Goal: Information Seeking & Learning: Learn about a topic

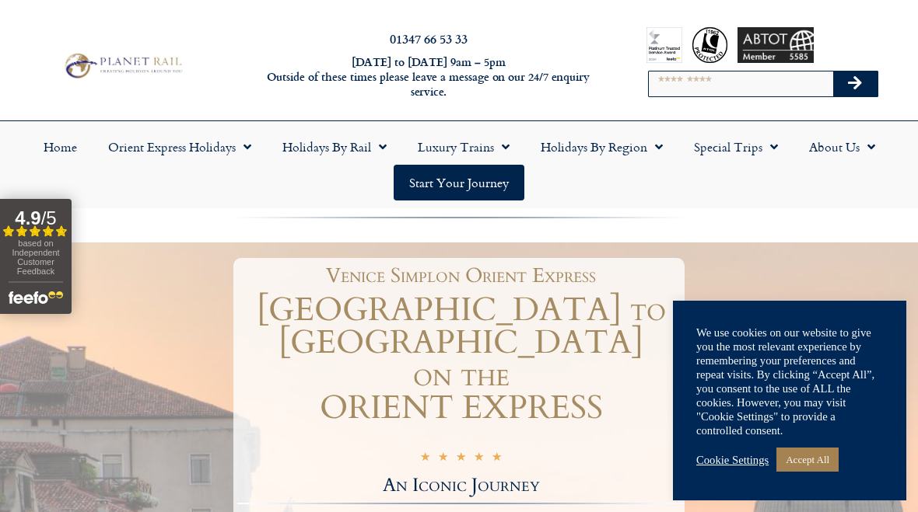
click at [824, 468] on link "Accept All" at bounding box center [807, 460] width 62 height 24
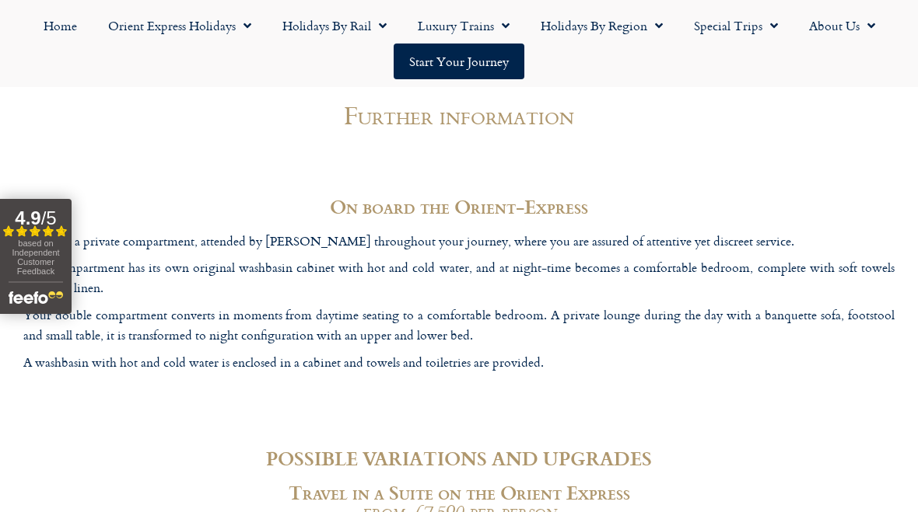
scroll to position [4532, 0]
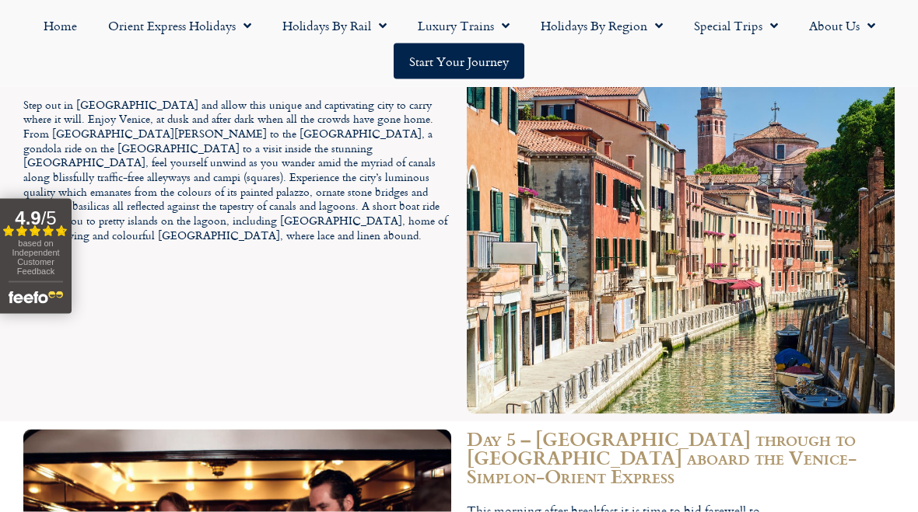
click at [488, 27] on link "Luxury Trains" at bounding box center [463, 26] width 123 height 36
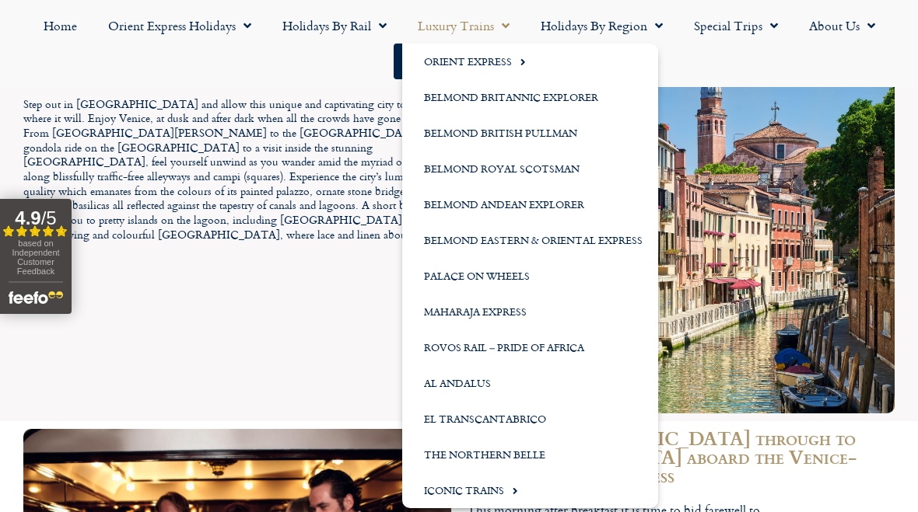
click at [528, 74] on link "Orient Express" at bounding box center [530, 62] width 256 height 36
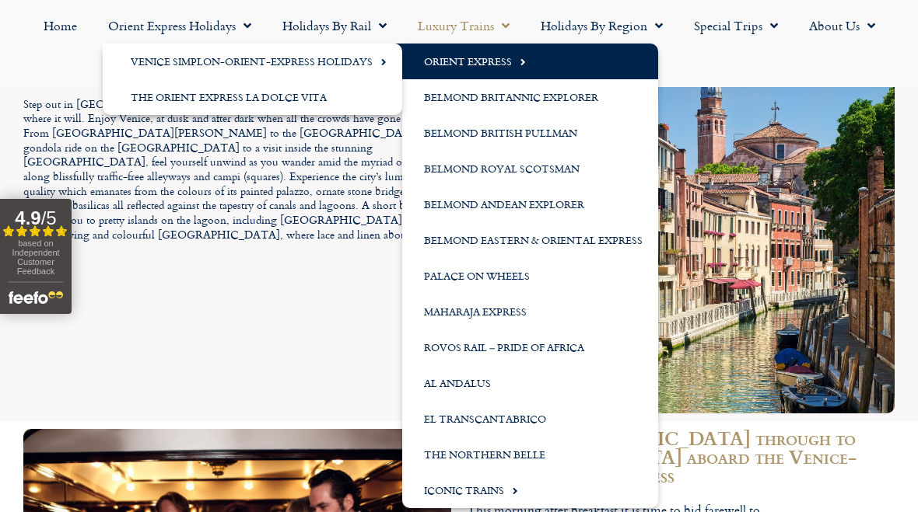
click at [322, 107] on link "The Orient Express La Dolce Vita" at bounding box center [252, 97] width 299 height 36
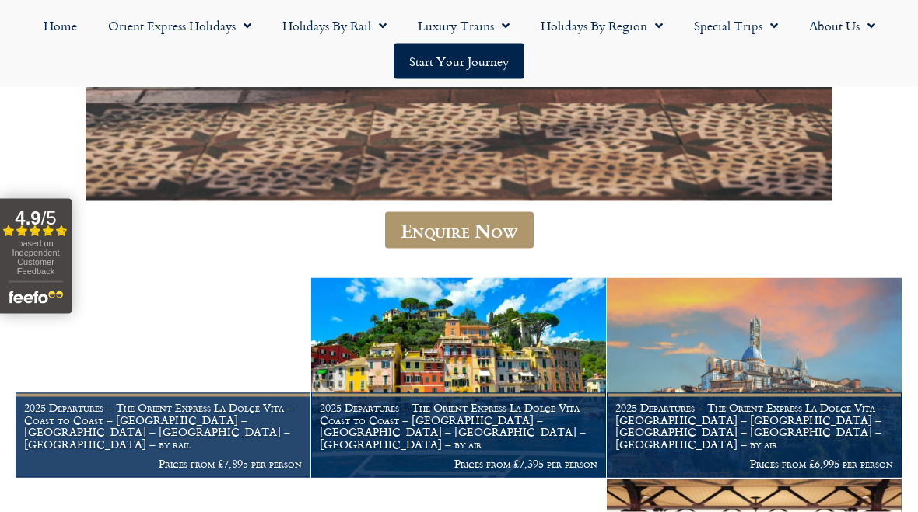
scroll to position [1219, 0]
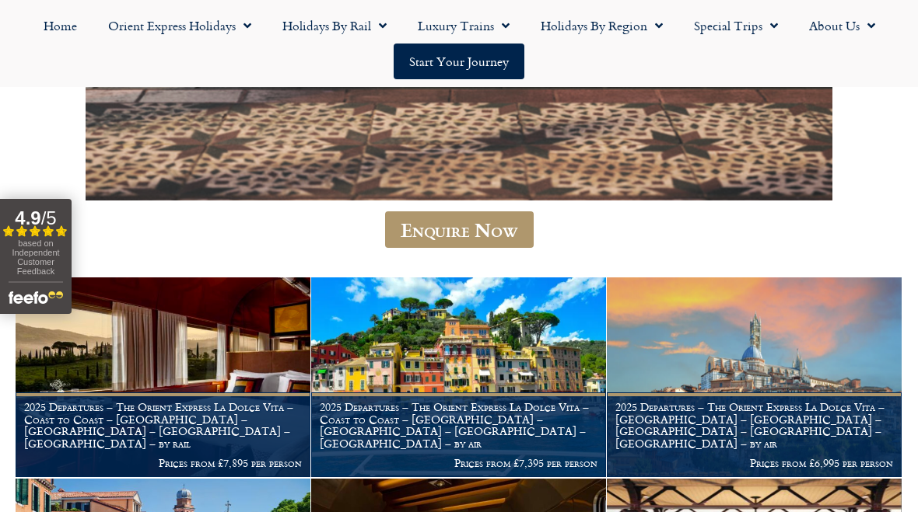
click at [472, 29] on link "Luxury Trains" at bounding box center [463, 26] width 123 height 36
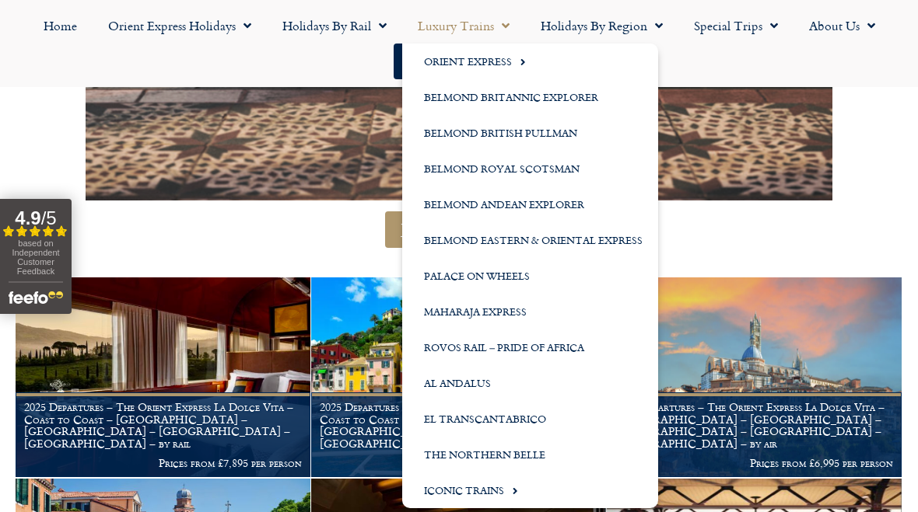
click at [473, 68] on link "Orient Express" at bounding box center [530, 62] width 256 height 36
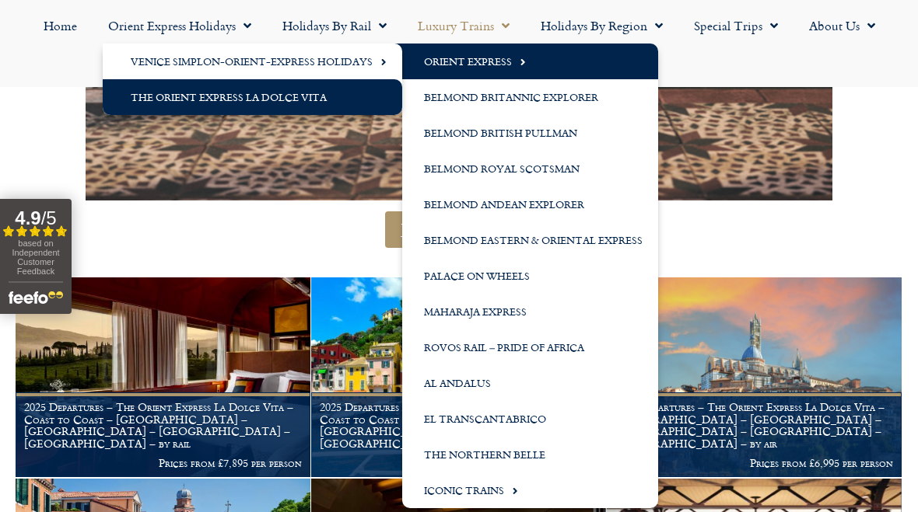
click at [355, 62] on link "Venice Simplon-Orient-Express Holidays" at bounding box center [252, 62] width 299 height 36
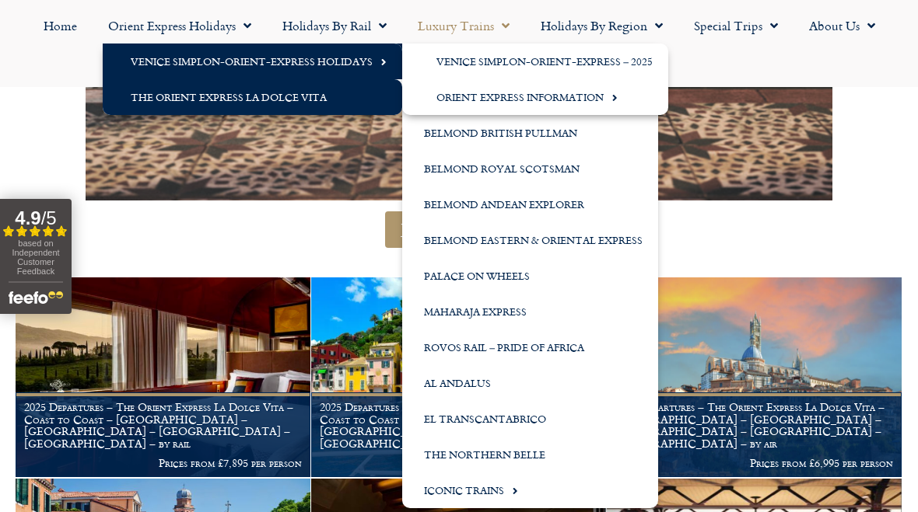
click at [629, 67] on link "Venice Simplon-Orient-Express – 2025" at bounding box center [535, 62] width 266 height 36
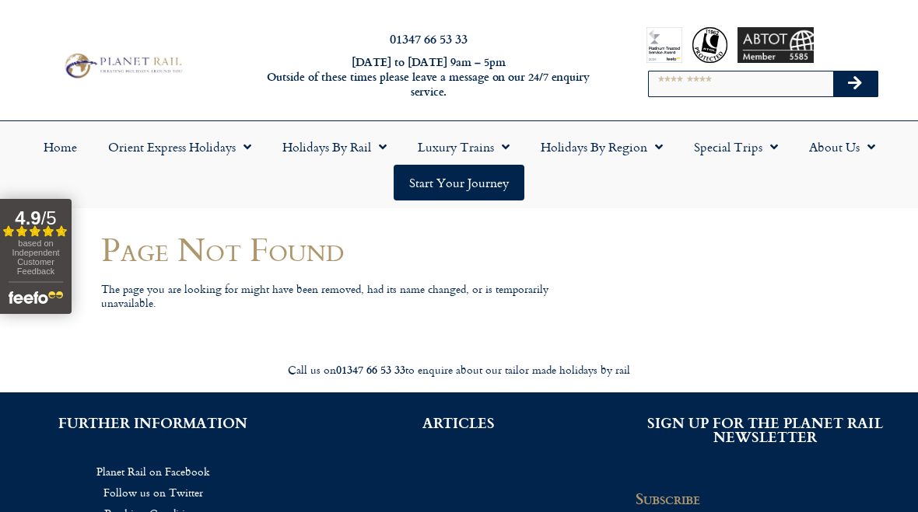
click at [500, 134] on span "Menu" at bounding box center [502, 147] width 16 height 28
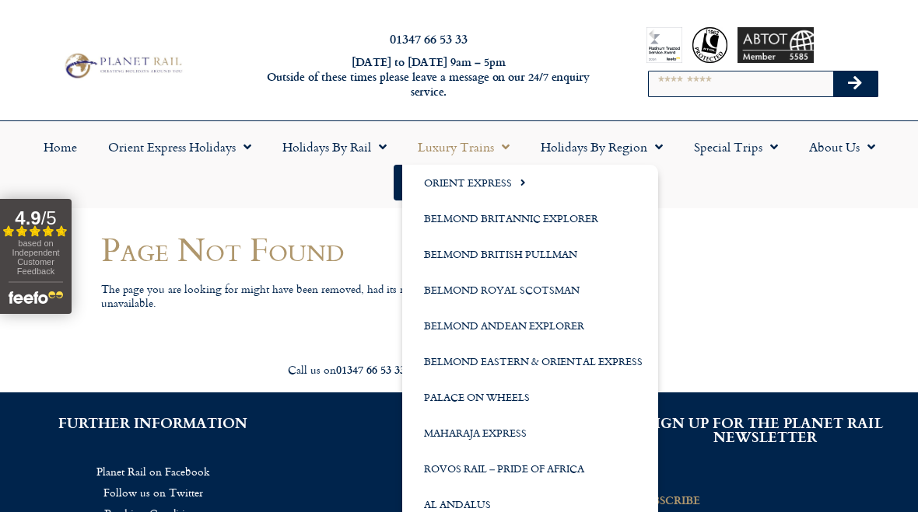
click at [525, 186] on span "Menu" at bounding box center [519, 183] width 14 height 26
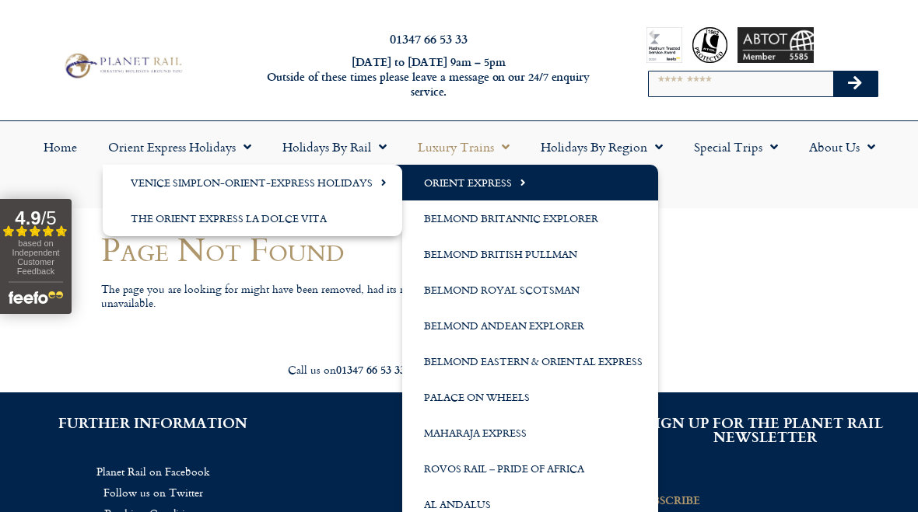
click at [376, 185] on span "Menu" at bounding box center [380, 183] width 14 height 26
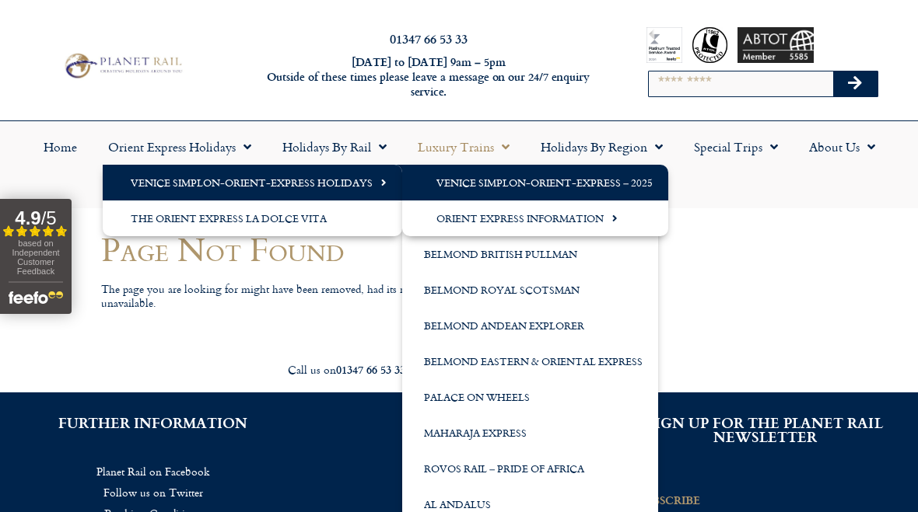
click at [603, 226] on link "Orient Express Information" at bounding box center [535, 219] width 266 height 36
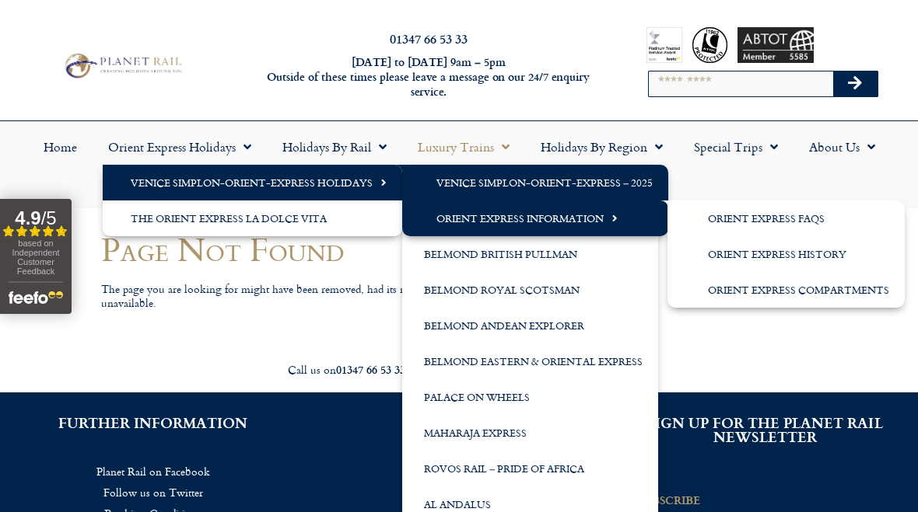
click at [848, 296] on link "Orient Express Compartments" at bounding box center [785, 290] width 237 height 36
